Goal: Task Accomplishment & Management: Manage account settings

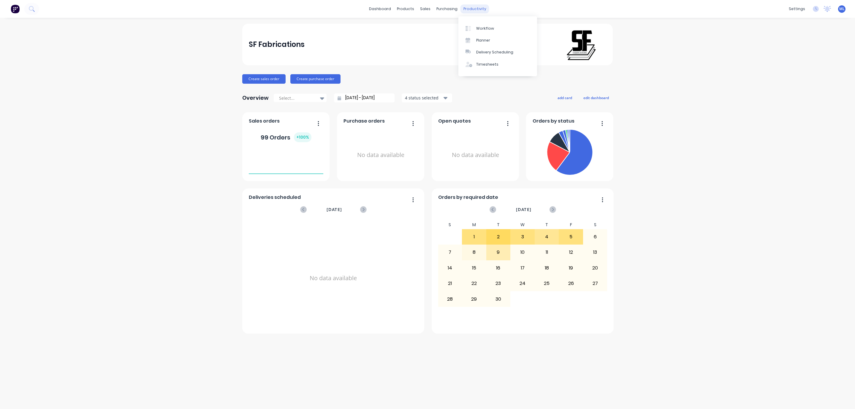
click at [466, 10] on div "productivity" at bounding box center [475, 8] width 29 height 9
click at [475, 24] on link "Workflow" at bounding box center [498, 28] width 79 height 12
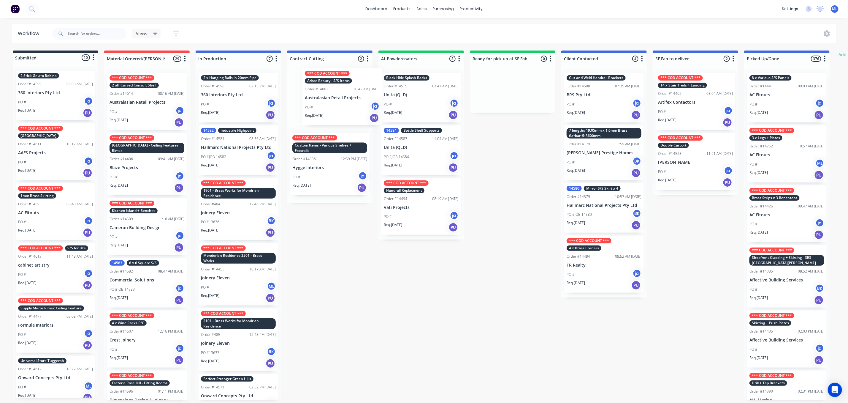
drag, startPoint x: 341, startPoint y: 111, endPoint x: 355, endPoint y: 107, distance: 14.7
click at [355, 107] on div "*** COD ACCOUNT *** Adore Beauty - S/S Items Order #14602 10:42 AM [DATE] Austr…" at bounding box center [330, 135] width 86 height 135
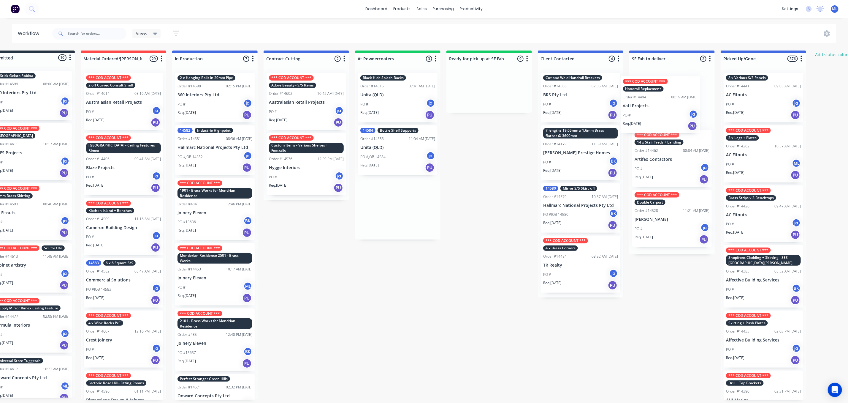
drag, startPoint x: 404, startPoint y: 230, endPoint x: 646, endPoint y: 126, distance: 263.0
click at [646, 126] on div "Submitted 10 Status colour #273444 hex #273444 Save Cancel Summaries Total orde…" at bounding box center [467, 224] width 990 height 349
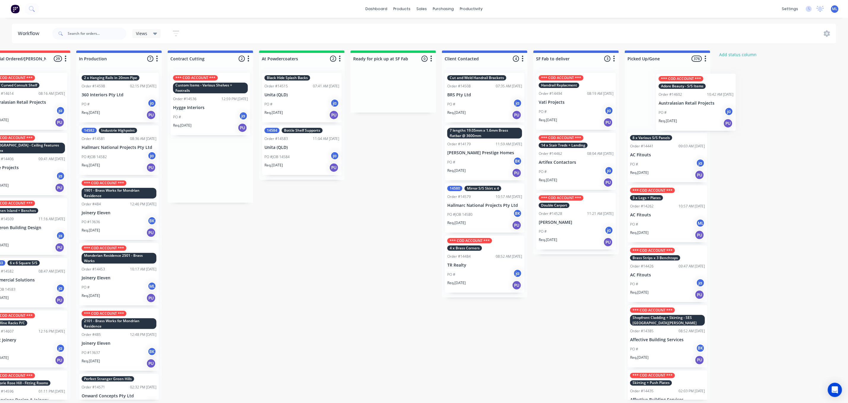
drag, startPoint x: 286, startPoint y: 109, endPoint x: 679, endPoint y: 110, distance: 392.9
click at [679, 110] on div "Submitted 10 Status colour #273444 hex #273444 Save Cancel Summaries Total orde…" at bounding box center [371, 224] width 990 height 349
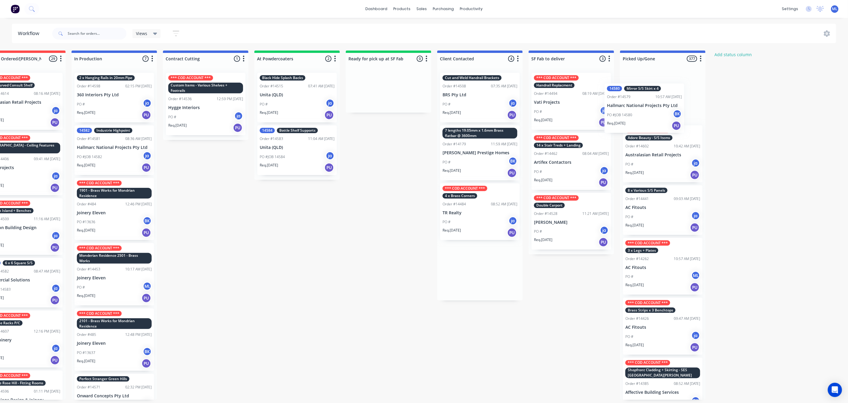
drag, startPoint x: 481, startPoint y: 215, endPoint x: 645, endPoint y: 112, distance: 194.2
click at [645, 112] on div "Submitted 10 Status colour #273444 hex #273444 Save Cancel Summaries Total orde…" at bounding box center [366, 224] width 990 height 349
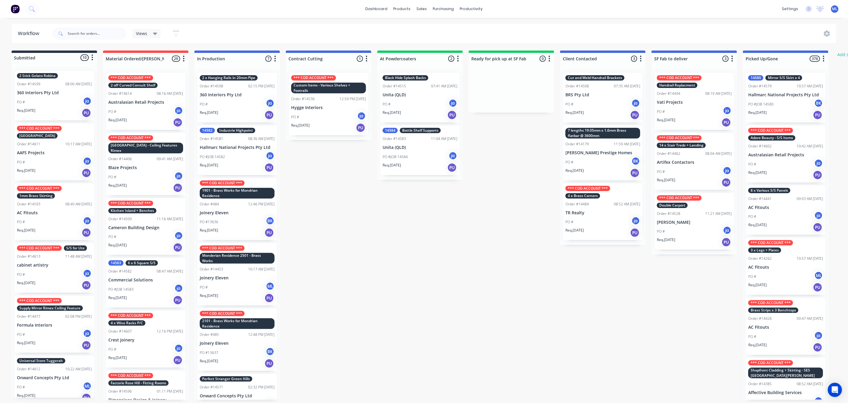
scroll to position [0, 0]
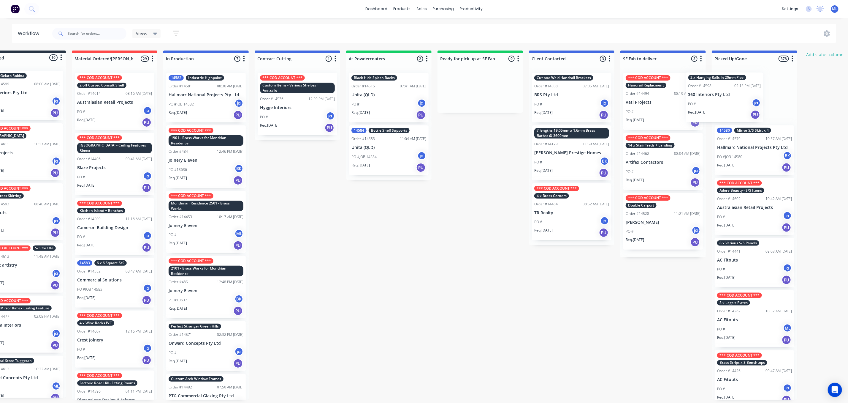
drag, startPoint x: 235, startPoint y: 102, endPoint x: 723, endPoint y: 99, distance: 487.4
click at [726, 101] on div "Submitted 10 Status colour #273444 hex #273444 Save Cancel Summaries Total orde…" at bounding box center [458, 224] width 990 height 349
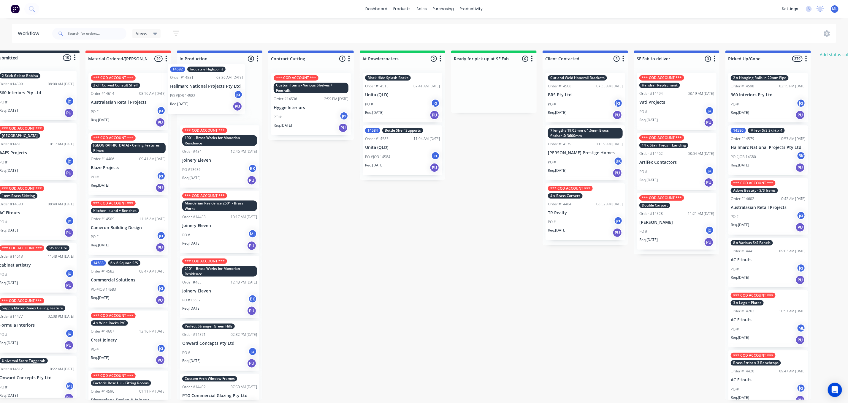
scroll to position [0, 14]
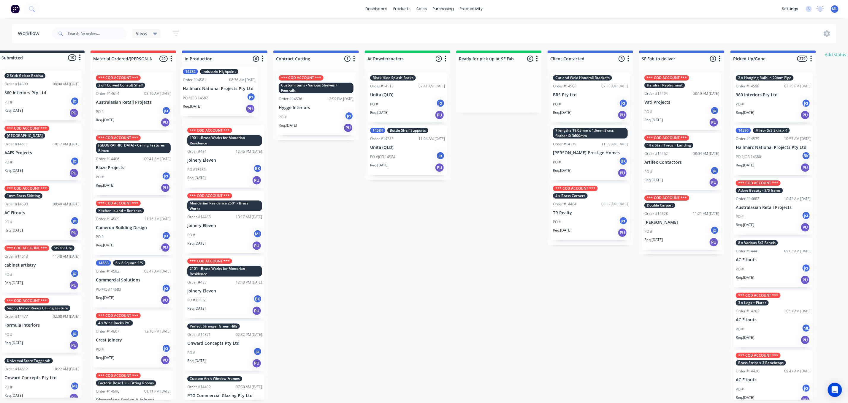
drag, startPoint x: 207, startPoint y: 97, endPoint x: 236, endPoint y: 91, distance: 30.1
click at [236, 91] on div "14582 Industrie Highpoint Order #14581 08:36 AM 28/08/25 Hallmarc National Proj…" at bounding box center [225, 233] width 86 height 331
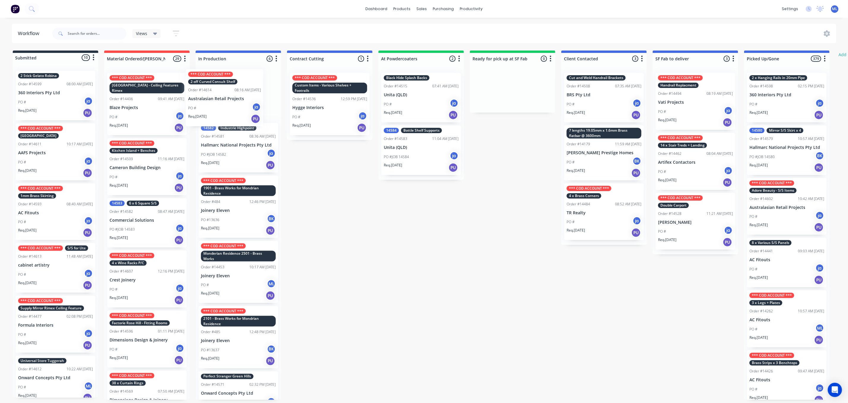
scroll to position [0, 0]
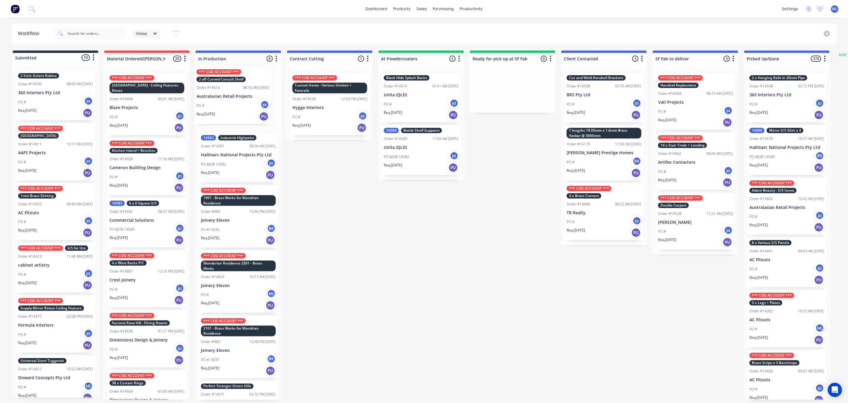
drag, startPoint x: 137, startPoint y: 107, endPoint x: 240, endPoint y: 105, distance: 103.1
click at [240, 105] on div "Submitted 10 Status colour #273444 hex #273444 Save Cancel Summaries Total orde…" at bounding box center [491, 224] width 990 height 349
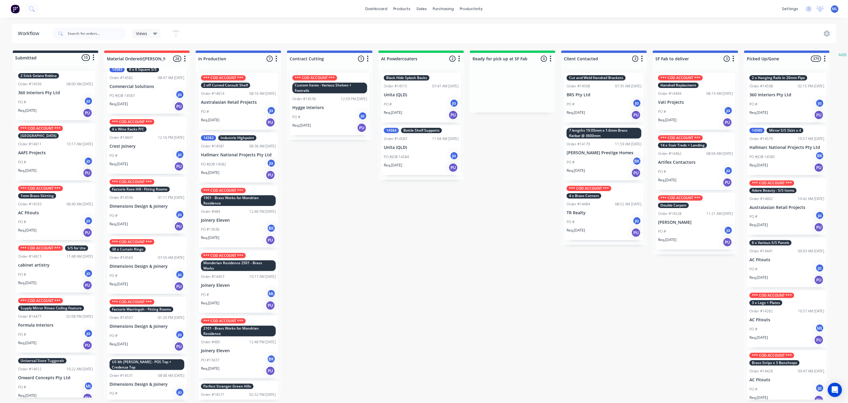
scroll to position [178, 0]
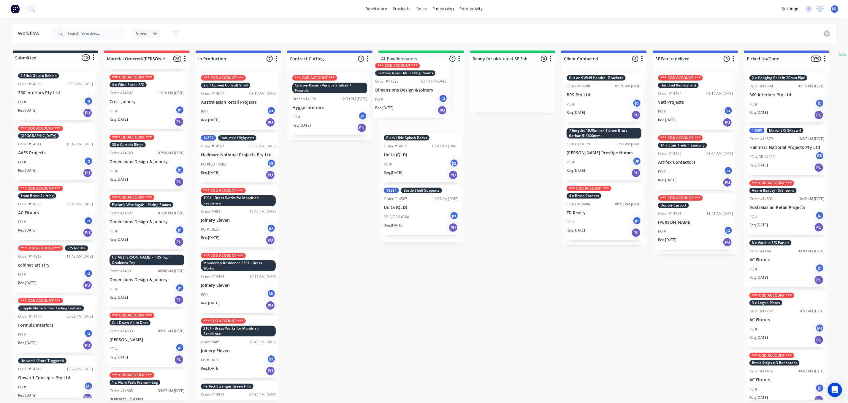
drag, startPoint x: 147, startPoint y: 167, endPoint x: 416, endPoint y: 100, distance: 277.5
click at [416, 100] on div "Submitted 10 Status colour #273444 hex #273444 Save Cancel Summaries Total orde…" at bounding box center [491, 224] width 990 height 349
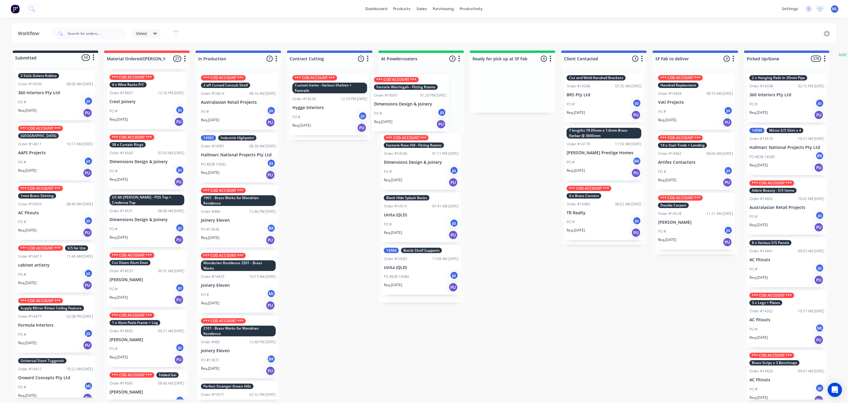
drag, startPoint x: 157, startPoint y: 211, endPoint x: 428, endPoint y: 95, distance: 294.8
click at [428, 95] on div "Submitted 10 Status colour #273444 hex #273444 Save Cancel Summaries Total orde…" at bounding box center [491, 224] width 990 height 349
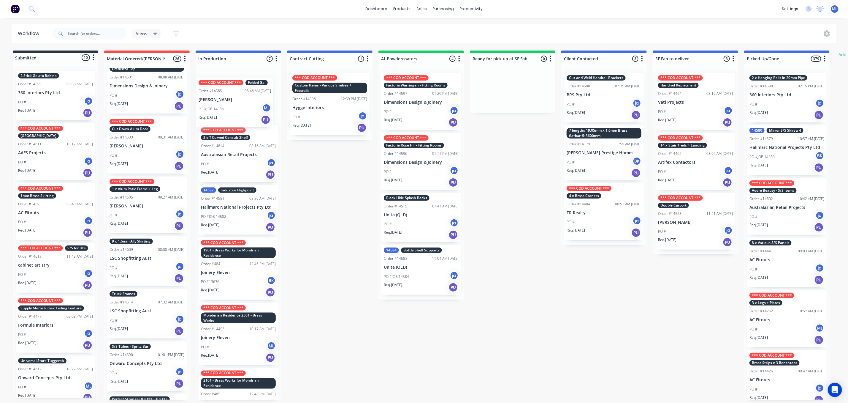
scroll to position [0, 0]
drag, startPoint x: 154, startPoint y: 254, endPoint x: 243, endPoint y: 94, distance: 183.5
click at [243, 93] on div "Submitted 10 Status colour #273444 hex #273444 Save Cancel Summaries Total orde…" at bounding box center [491, 224] width 990 height 349
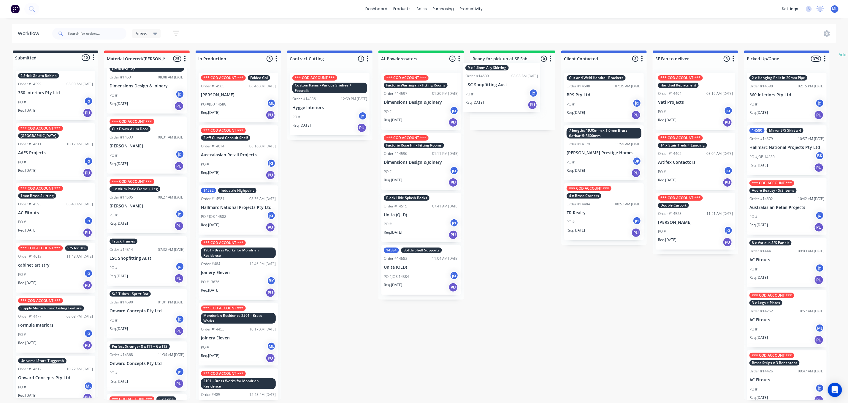
drag, startPoint x: 147, startPoint y: 253, endPoint x: 515, endPoint y: 89, distance: 403.0
click at [515, 89] on div "Submitted 10 Status colour #273444 hex #273444 Save Cancel Summaries Total orde…" at bounding box center [491, 224] width 990 height 349
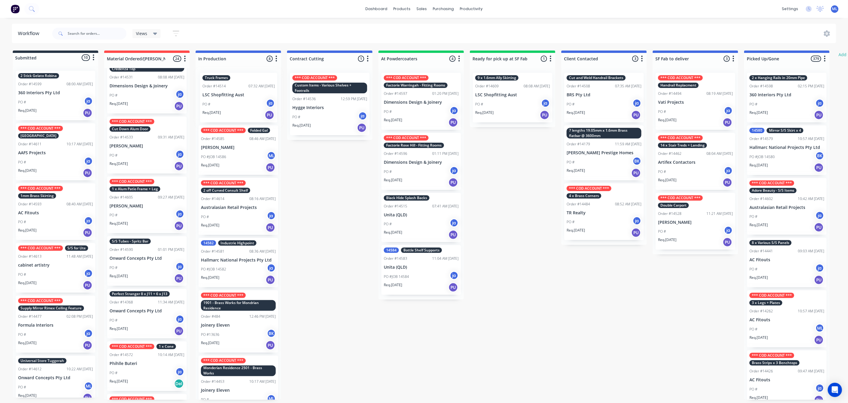
drag, startPoint x: 146, startPoint y: 260, endPoint x: 240, endPoint y: 101, distance: 185.5
click at [240, 101] on div "Submitted 10 Status colour #273444 hex #273444 Save Cancel Summaries Total orde…" at bounding box center [491, 224] width 990 height 349
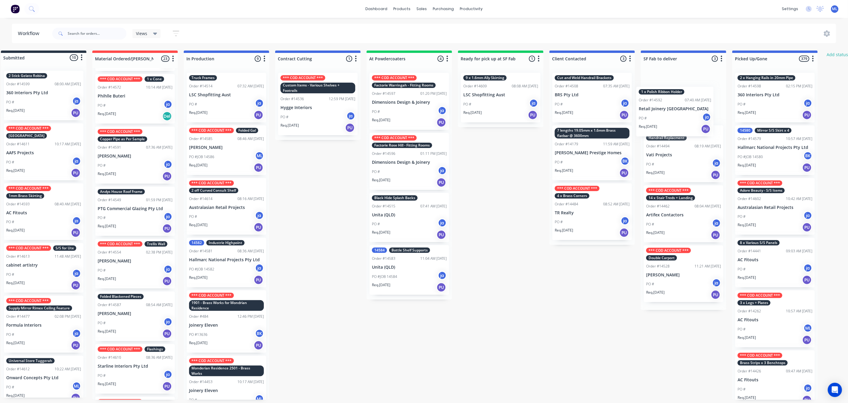
scroll to position [0, 13]
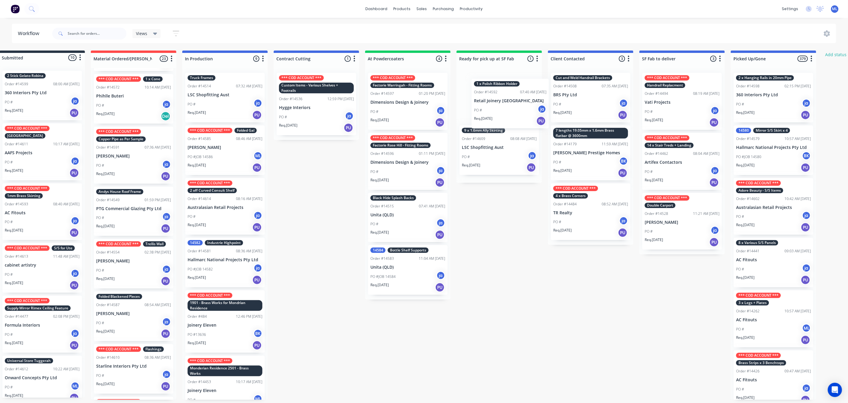
drag, startPoint x: 135, startPoint y: 251, endPoint x: 497, endPoint y: 95, distance: 393.9
click at [499, 95] on div "Submitted 10 Status colour #273444 hex #273444 Save Cancel Summaries Total orde…" at bounding box center [477, 224] width 990 height 349
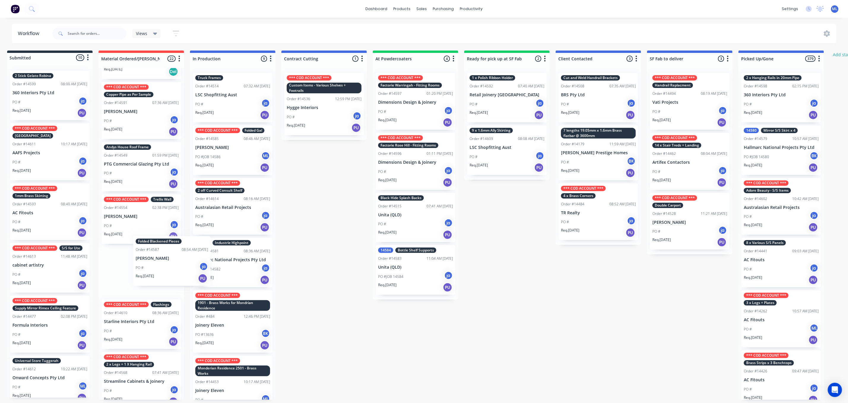
scroll to position [0, 4]
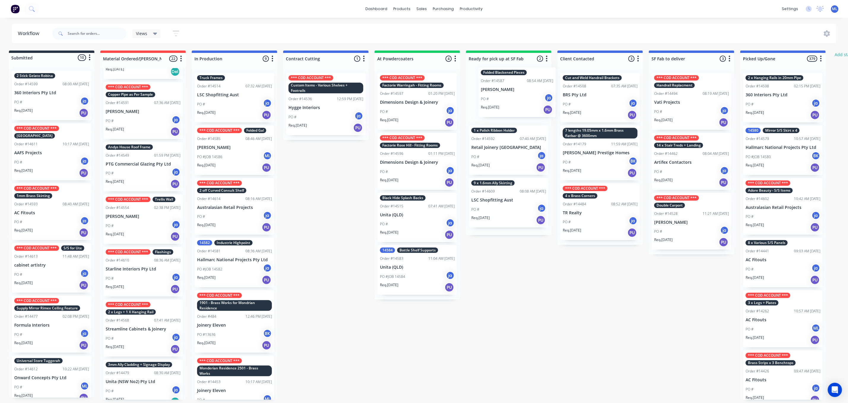
drag, startPoint x: 142, startPoint y: 266, endPoint x: 510, endPoint y: 98, distance: 404.7
click at [524, 93] on div "Submitted 10 Status colour #273444 hex #273444 Save Cancel Summaries Total orde…" at bounding box center [487, 224] width 990 height 349
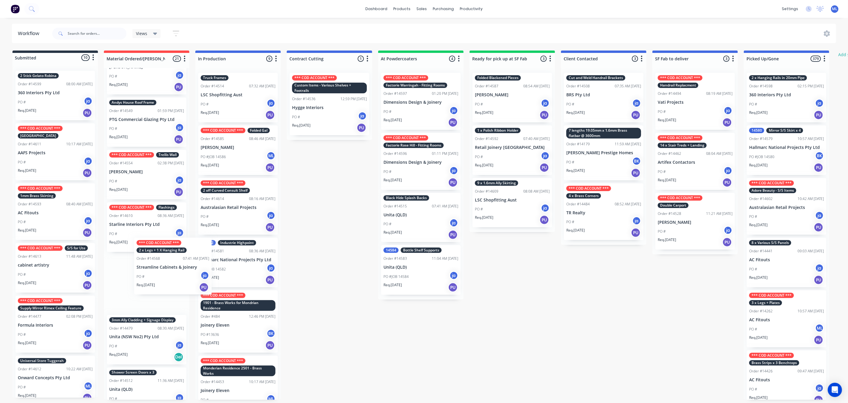
scroll to position [0, 0]
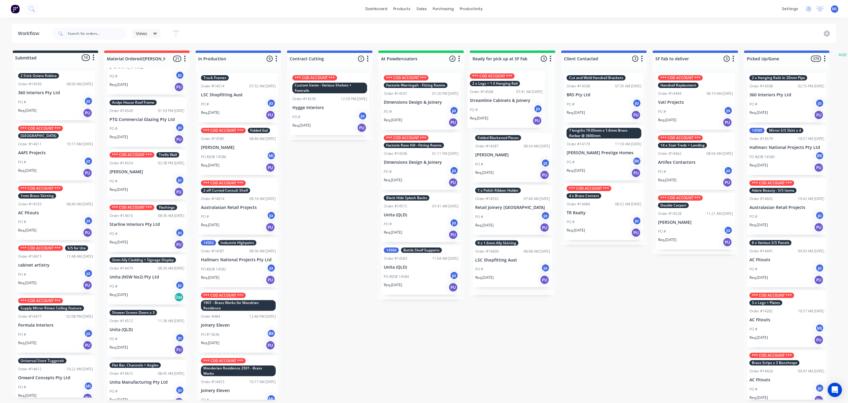
drag, startPoint x: 152, startPoint y: 278, endPoint x: 519, endPoint y: 99, distance: 407.9
click at [519, 99] on div "Submitted 10 Status colour #273444 hex #273444 Save Cancel Summaries Total orde…" at bounding box center [491, 224] width 990 height 349
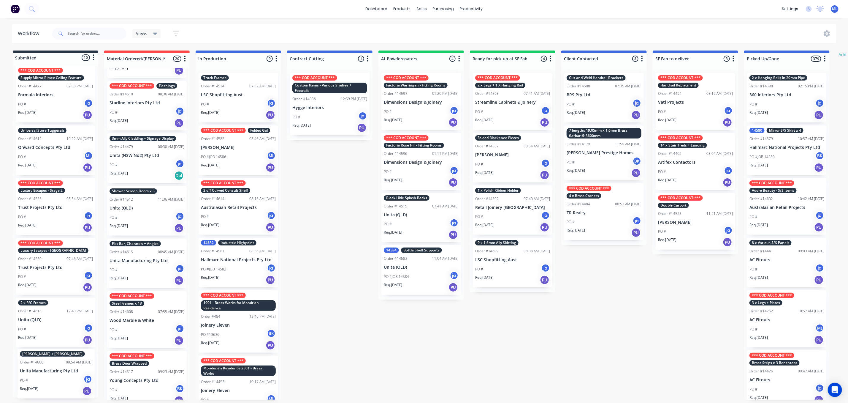
scroll to position [4, 0]
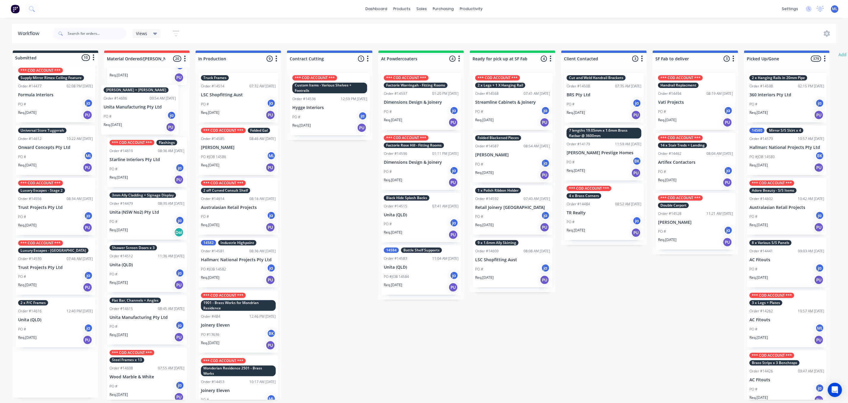
drag, startPoint x: 39, startPoint y: 382, endPoint x: 127, endPoint y: 117, distance: 278.9
click at [125, 117] on div "Submitted 10 Status colour #273444 hex #273444 Save Cancel Summaries Total orde…" at bounding box center [491, 224] width 990 height 349
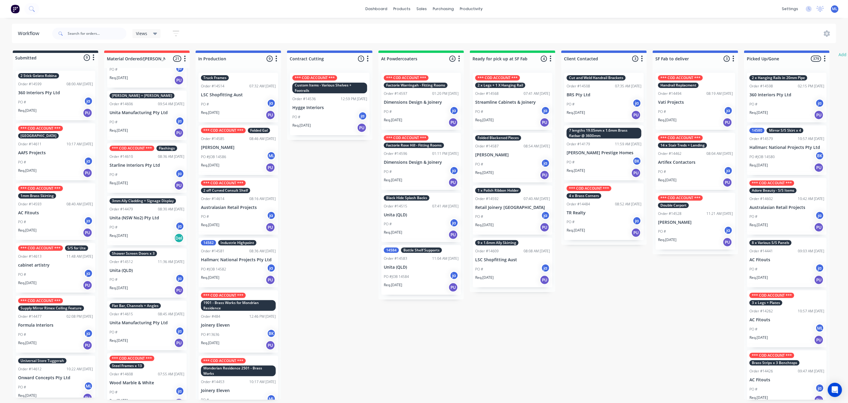
scroll to position [0, 0]
